Goal: Task Accomplishment & Management: Complete application form

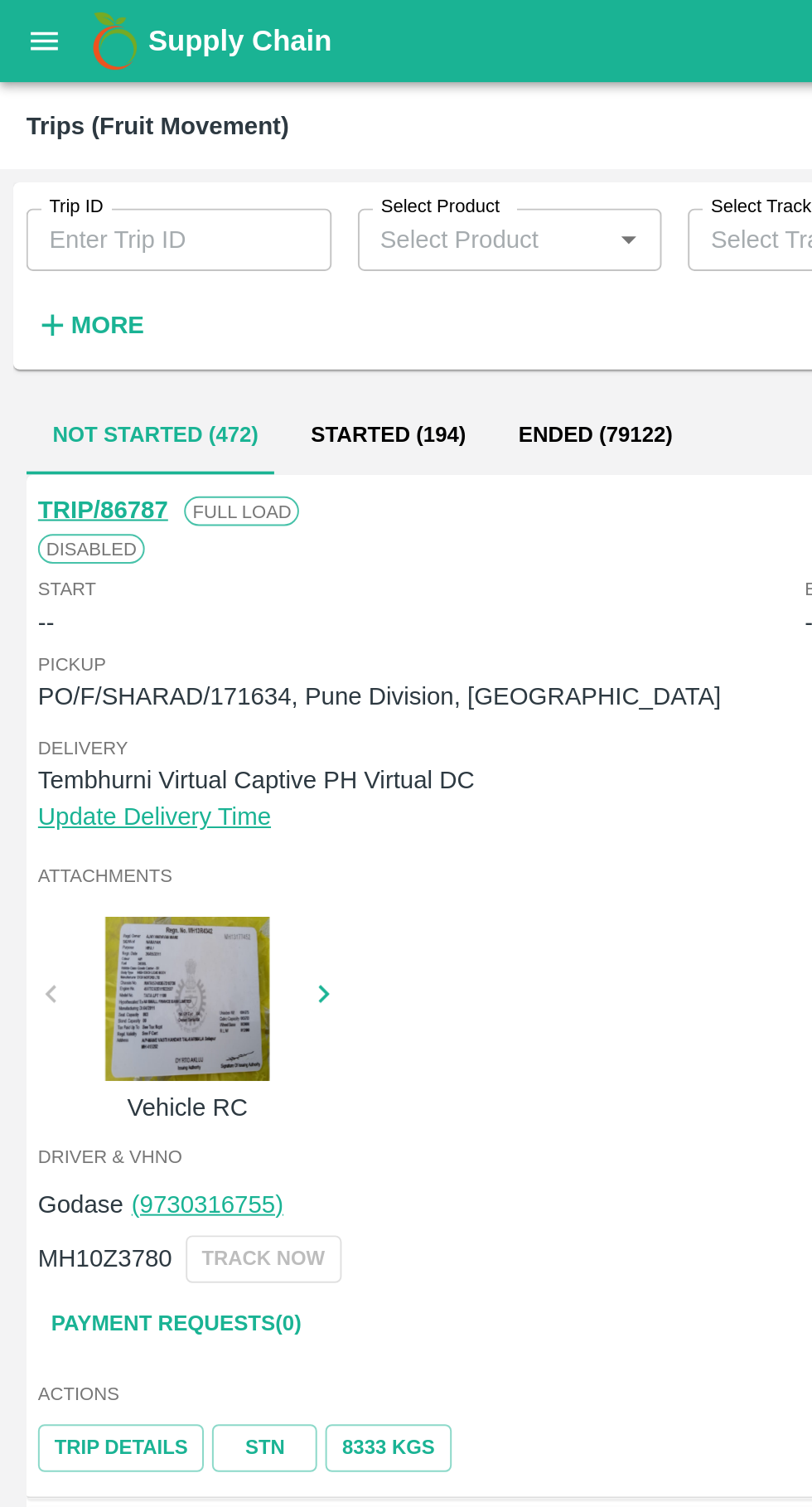
click at [19, 31] on button "open drawer" at bounding box center [22, 21] width 38 height 38
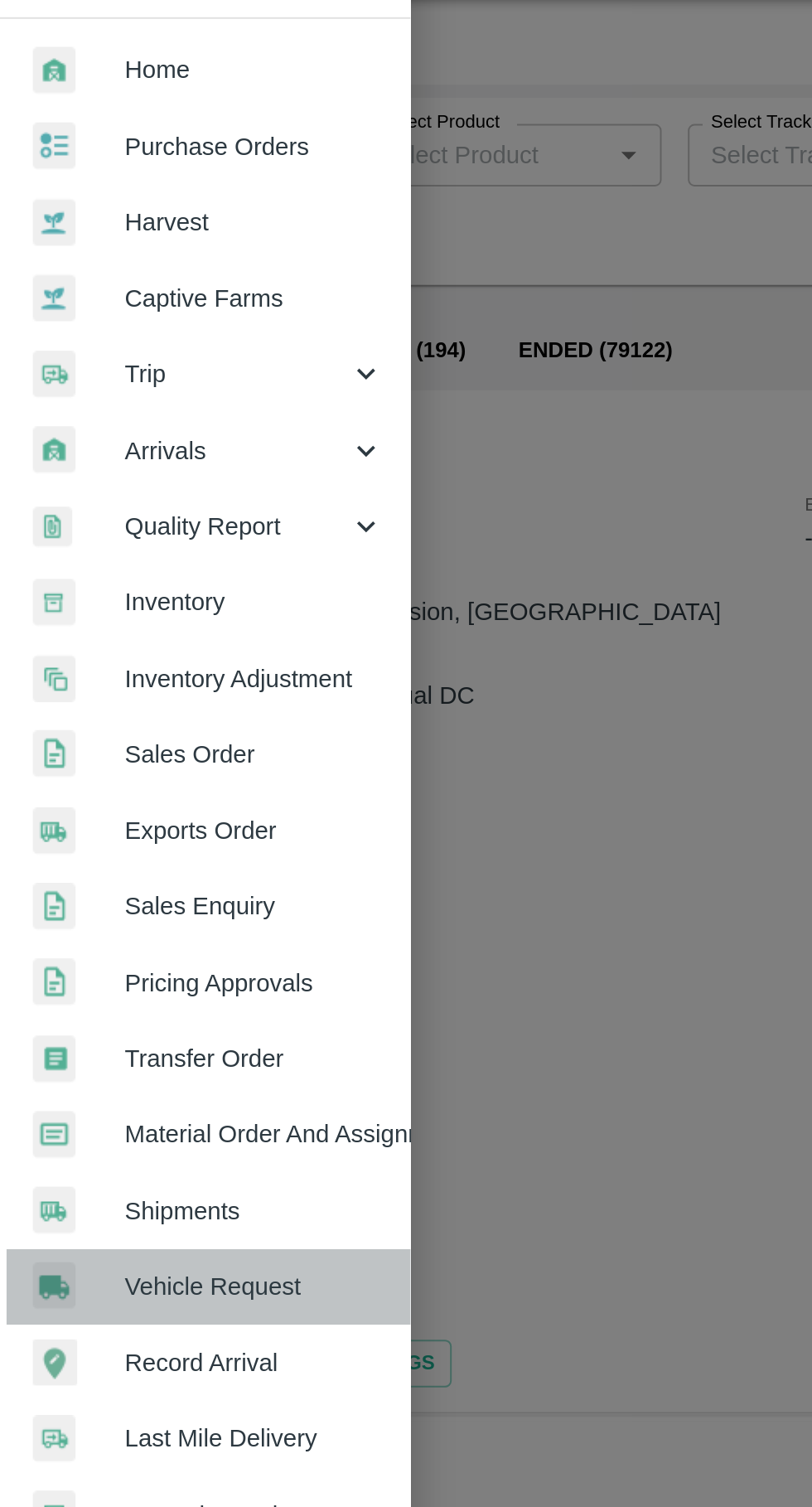
click at [152, 688] on span "Vehicle Request" at bounding box center [128, 692] width 131 height 18
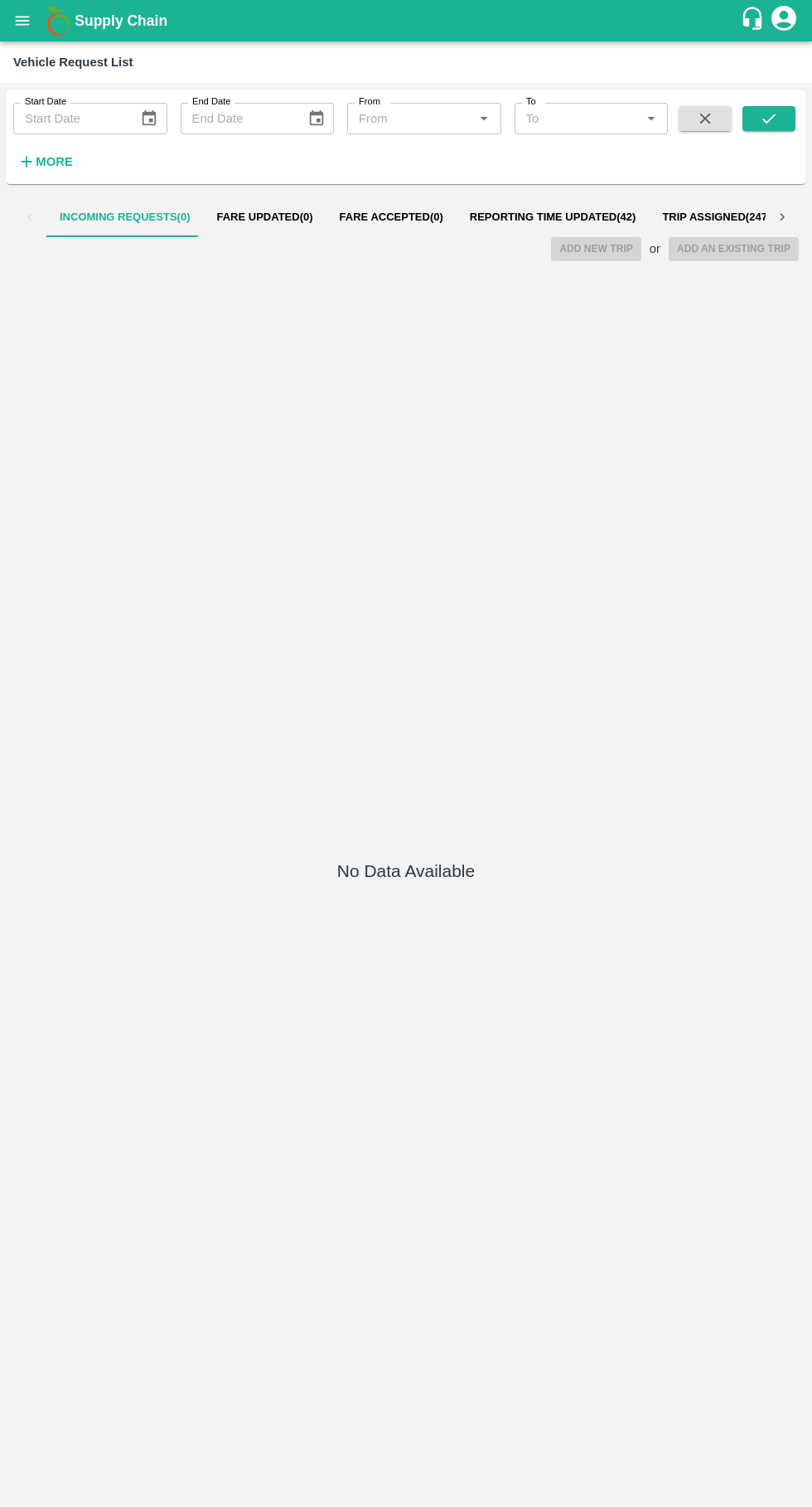
click at [553, 217] on span "Reporting Time Updated ( 42 )" at bounding box center [553, 217] width 166 height 13
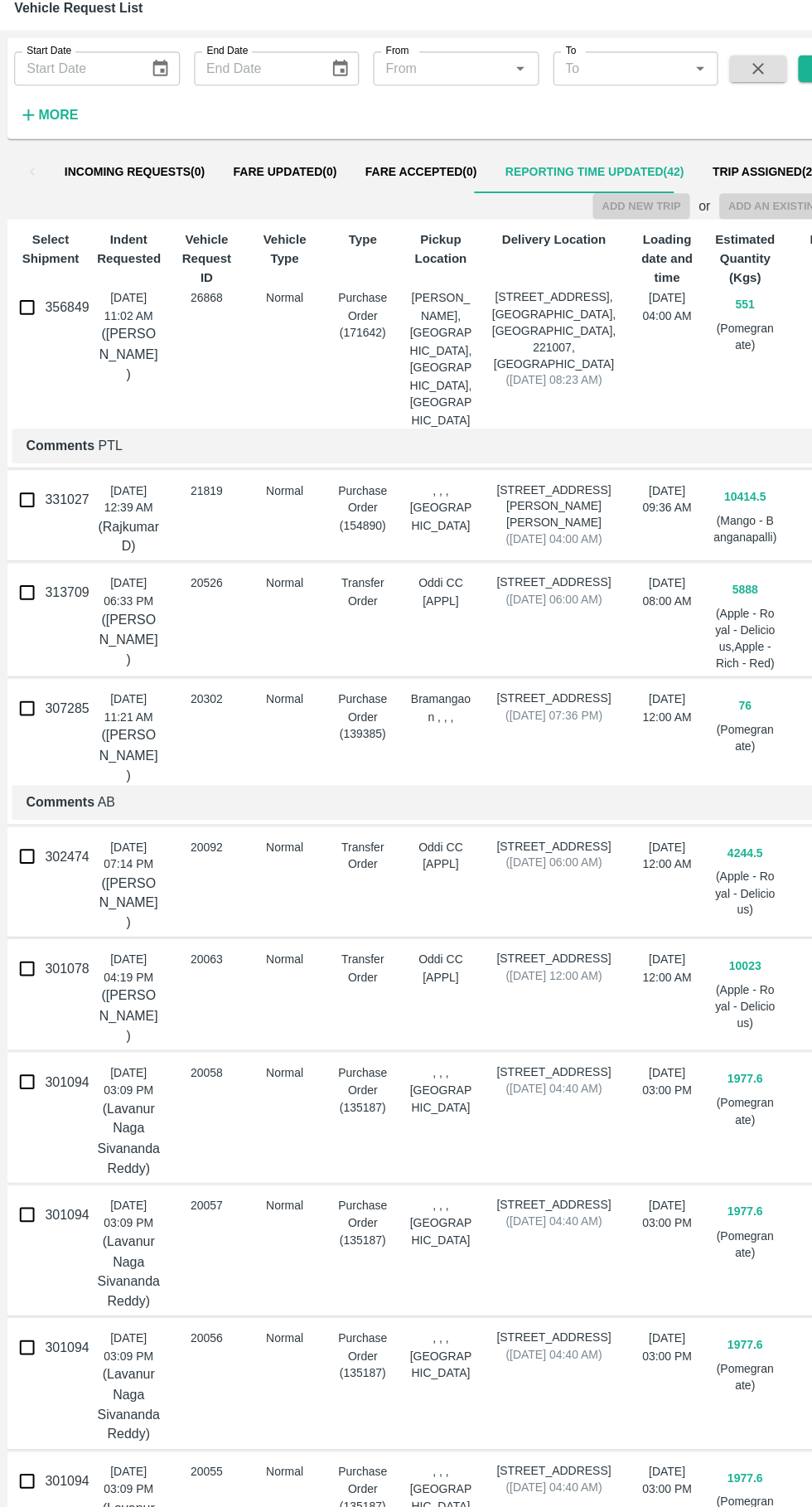
click at [17, 357] on input "356849" at bounding box center [24, 341] width 33 height 33
checkbox input "true"
click at [594, 246] on button "Add New Trip" at bounding box center [596, 247] width 89 height 24
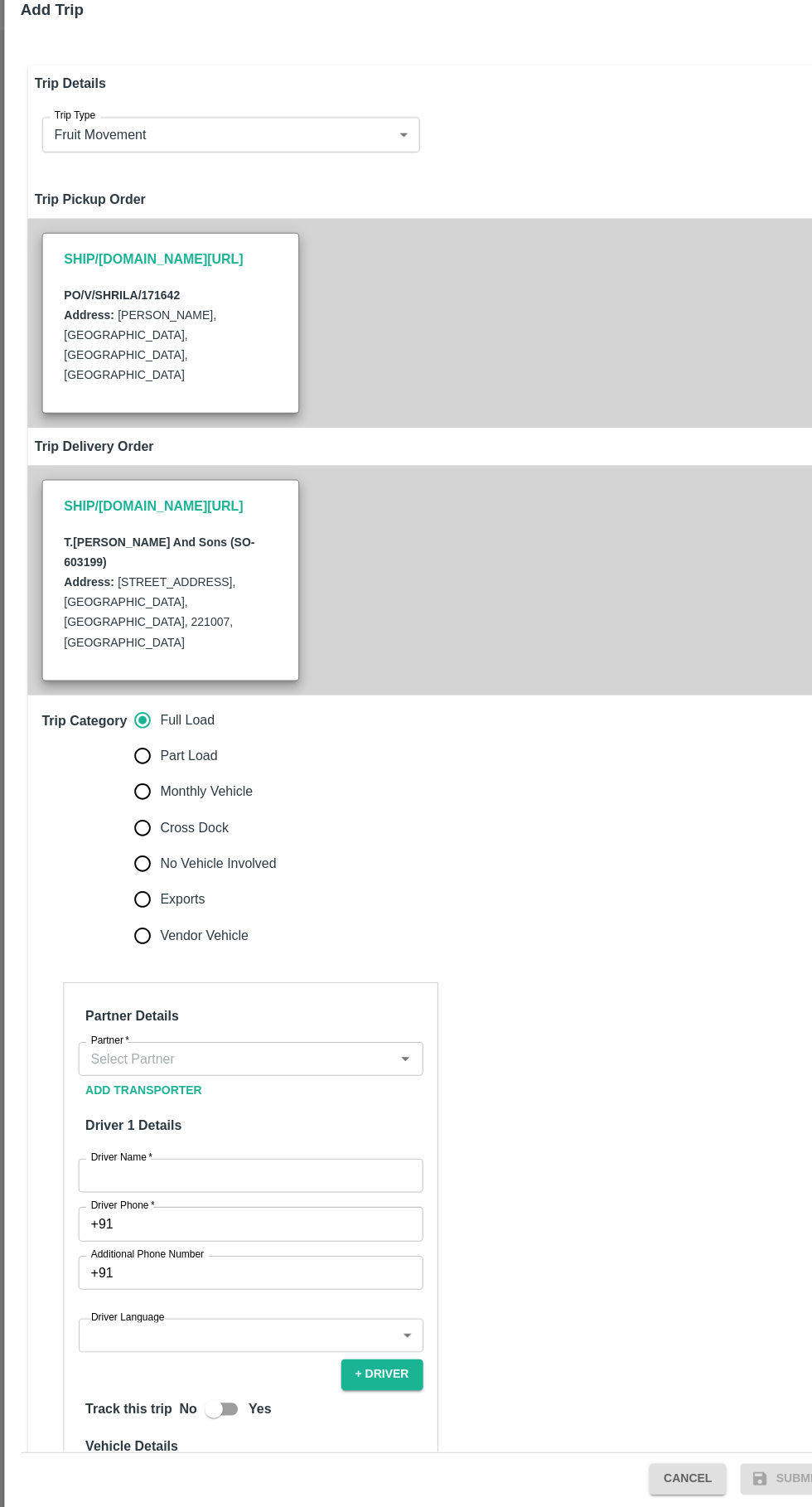
type input "551"
type input "Normal"
click at [133, 842] on input "No Vehicle Involved" at bounding box center [132, 858] width 33 height 33
radio input "true"
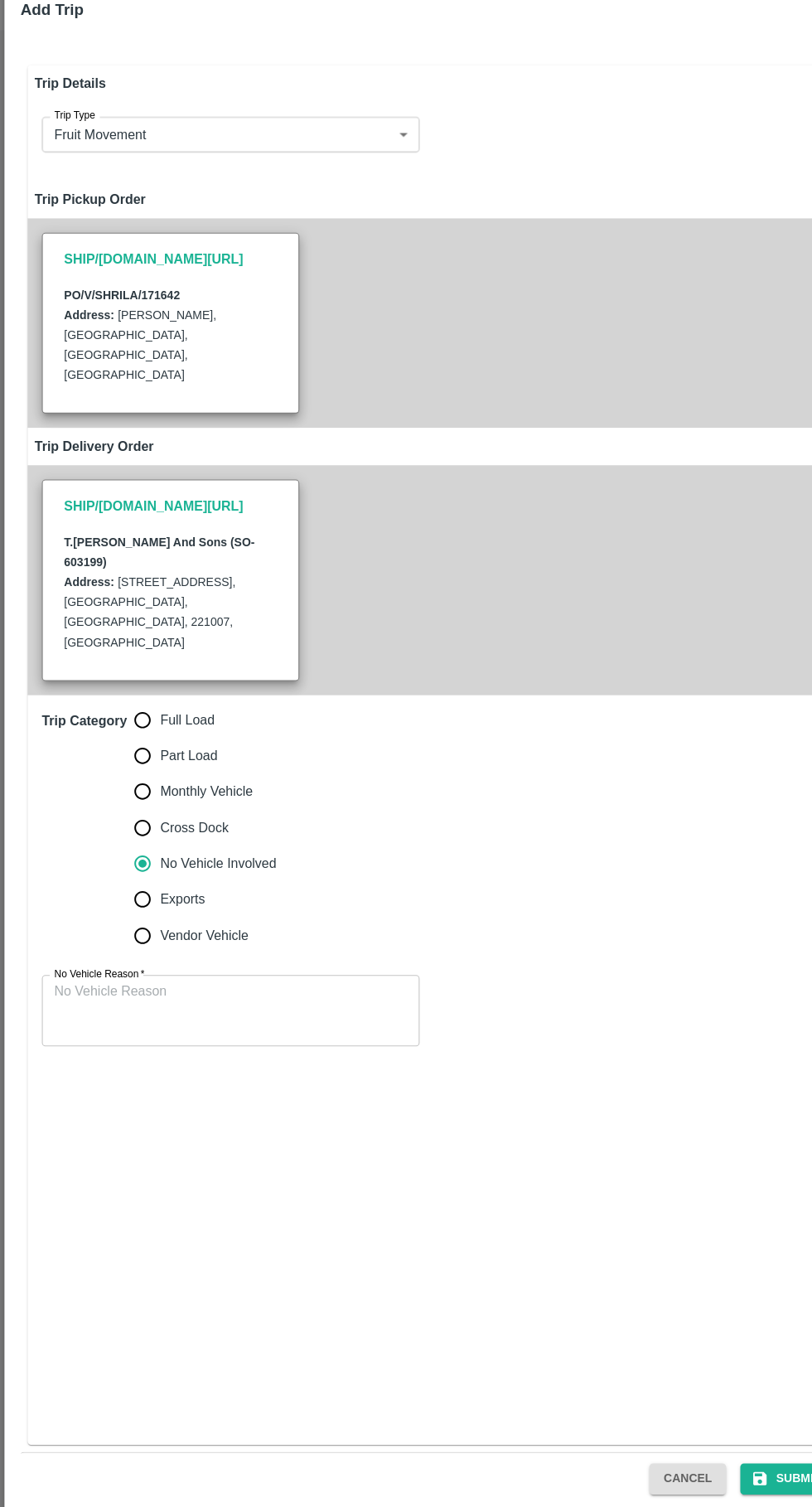
click at [282, 968] on textarea "No Vehicle Reason   *" at bounding box center [214, 994] width 328 height 52
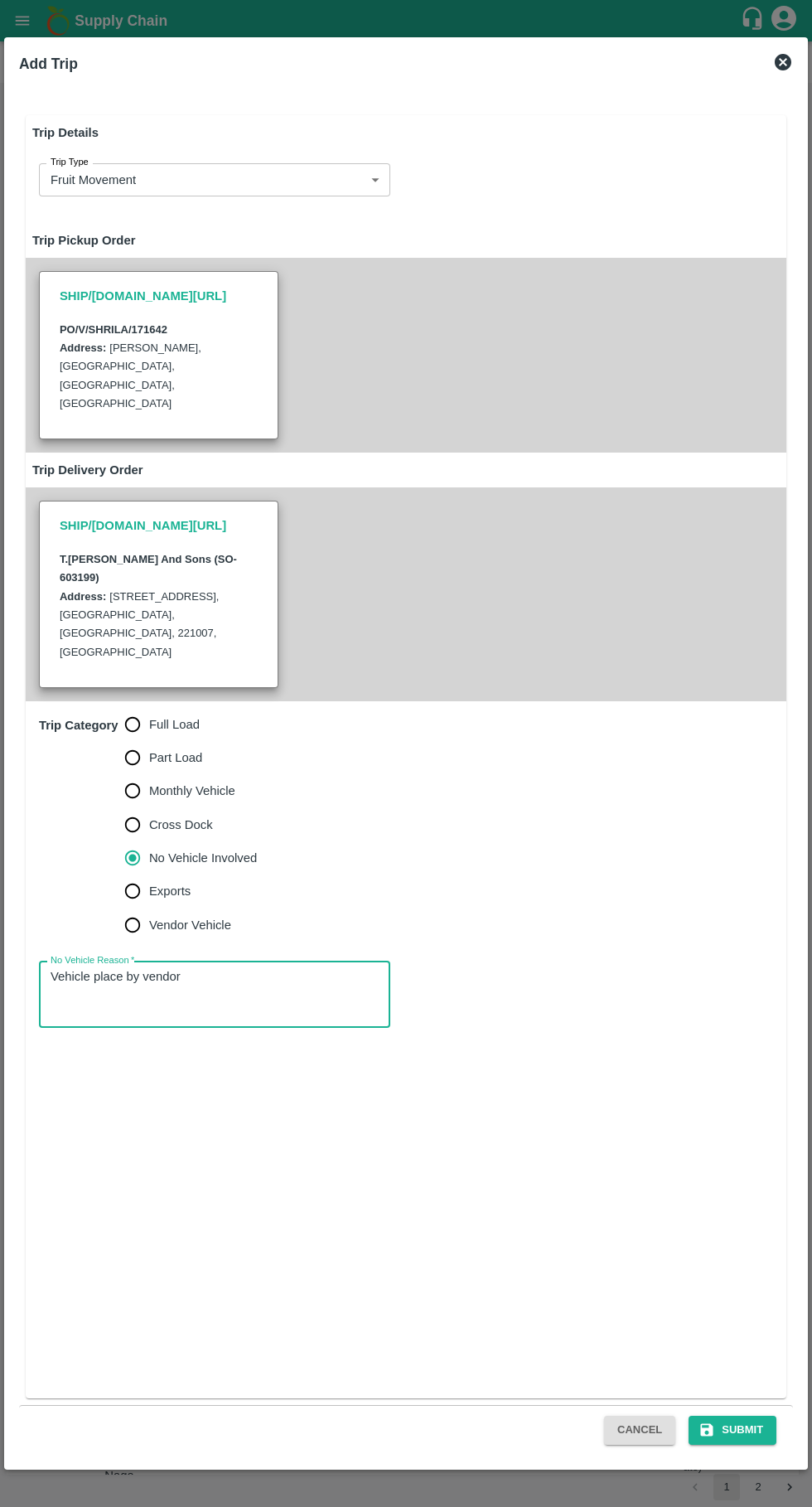
type textarea "Vehicle place by vendor"
click at [743, 1430] on button "Submit" at bounding box center [732, 1430] width 88 height 29
